Goal: Task Accomplishment & Management: Manage account settings

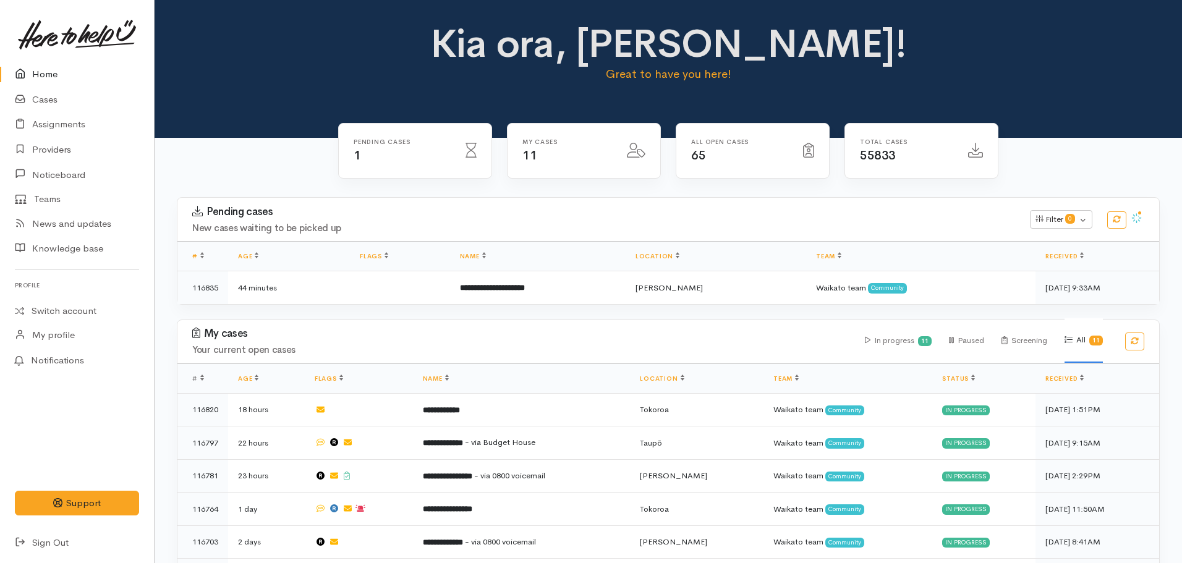
scroll to position [229, 0]
click at [54, 75] on link "Home" at bounding box center [77, 74] width 154 height 25
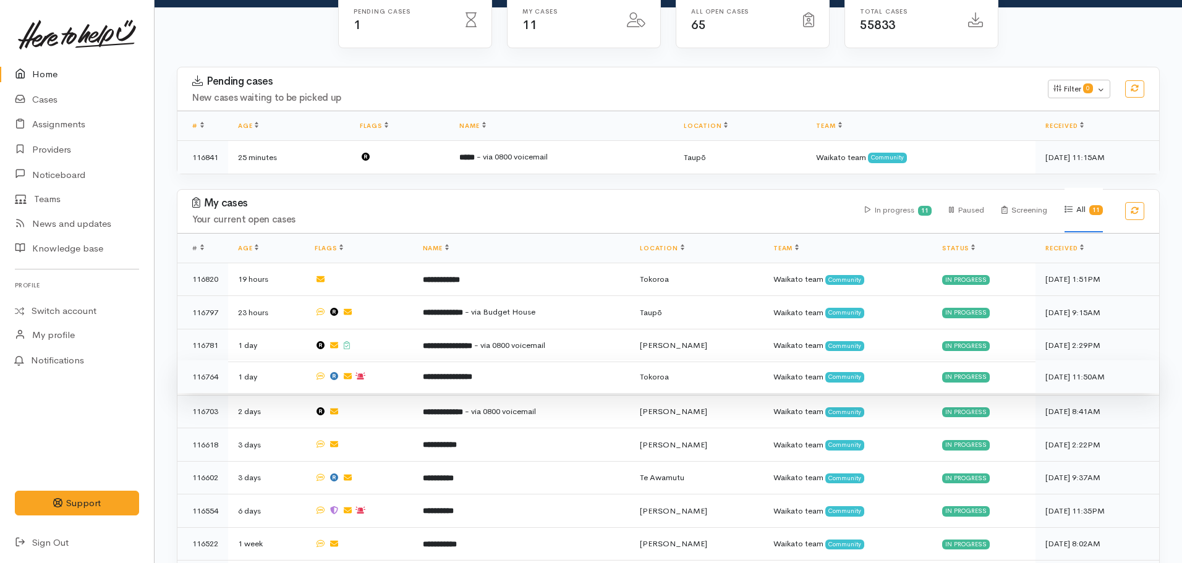
scroll to position [234, 0]
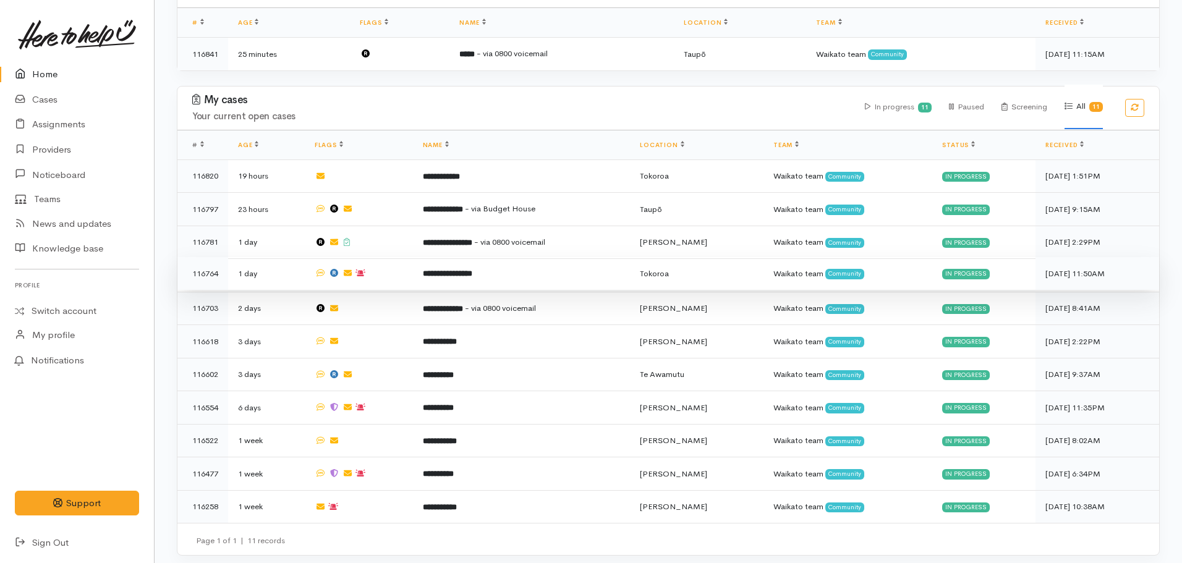
click at [365, 269] on icon at bounding box center [360, 272] width 10 height 7
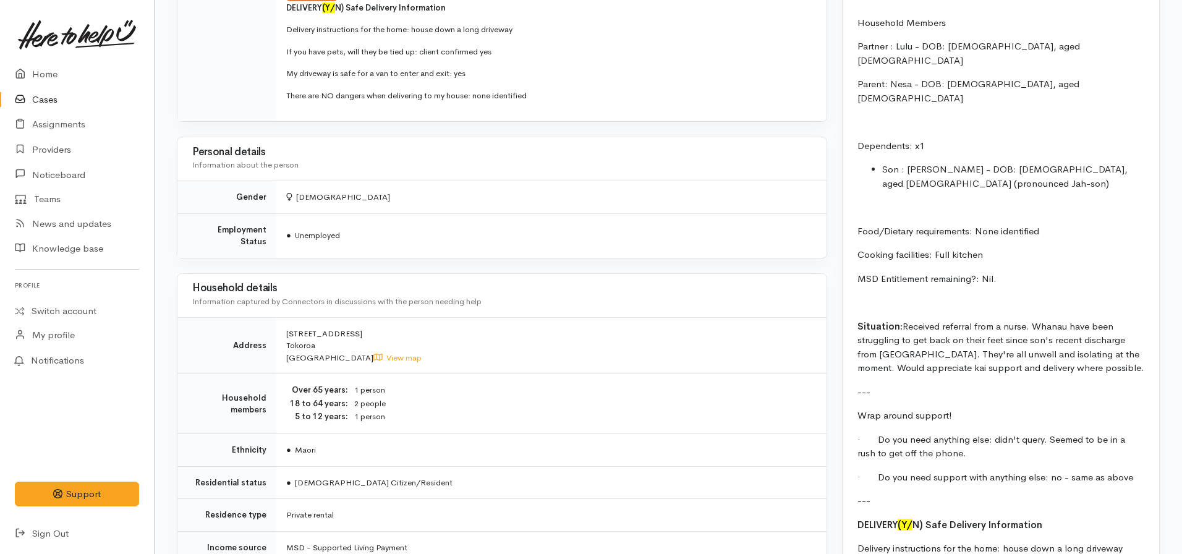
scroll to position [1792, 0]
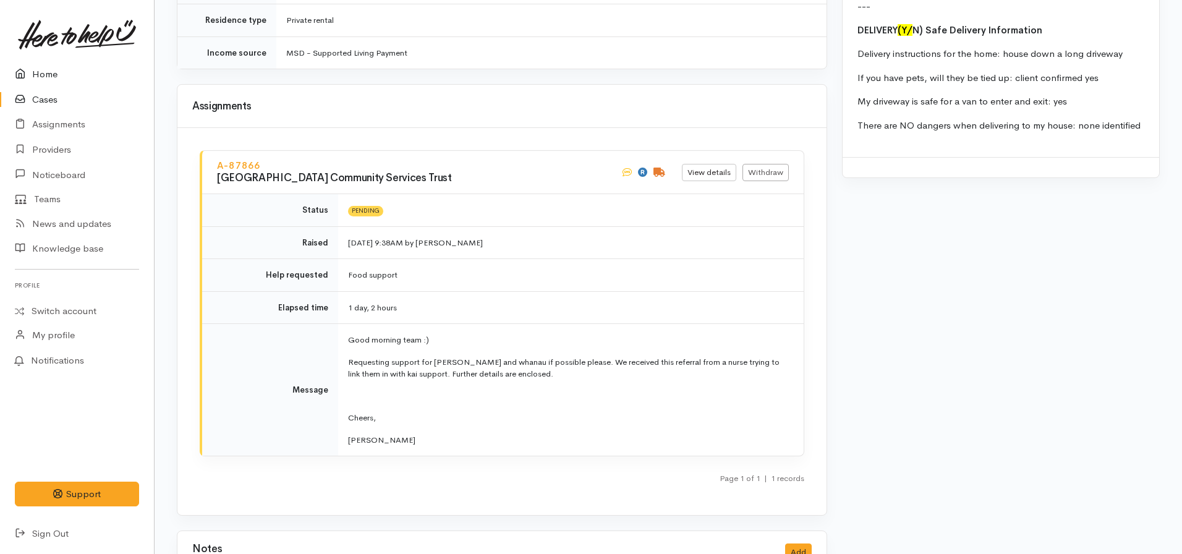
click at [49, 70] on link "Home" at bounding box center [77, 74] width 154 height 25
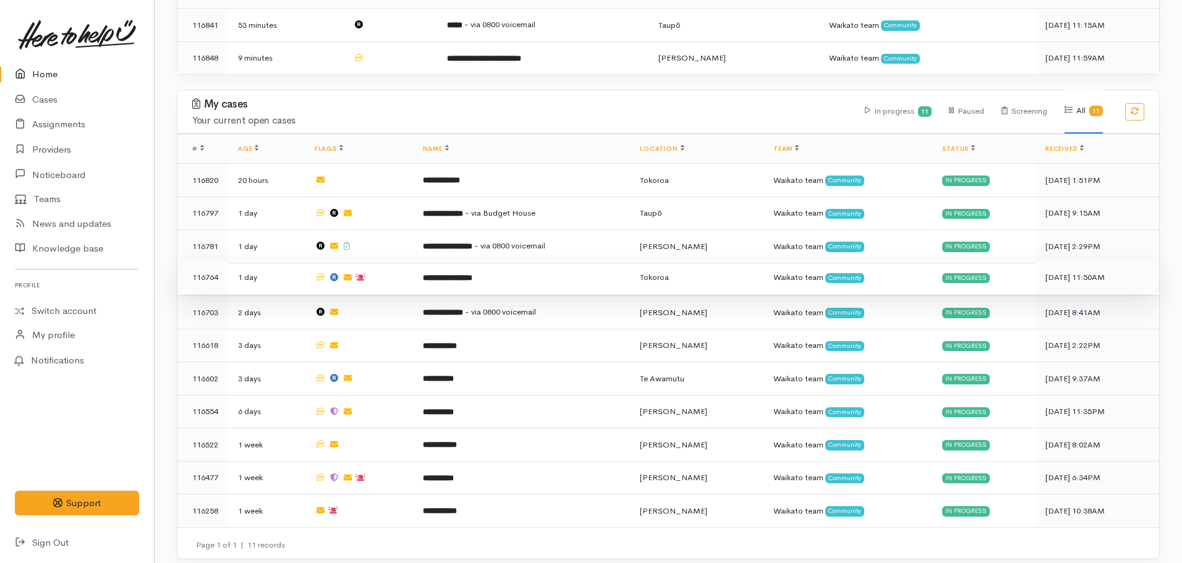
scroll to position [266, 0]
